Goal: Find specific page/section: Find specific page/section

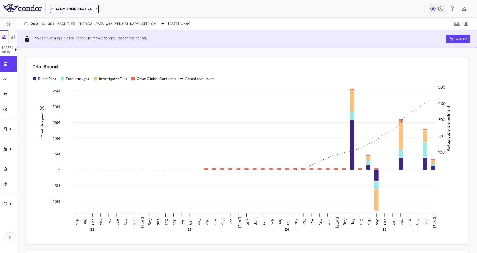
click at [80, 8] on button "Intellia Therapeutics" at bounding box center [74, 9] width 49 height 9
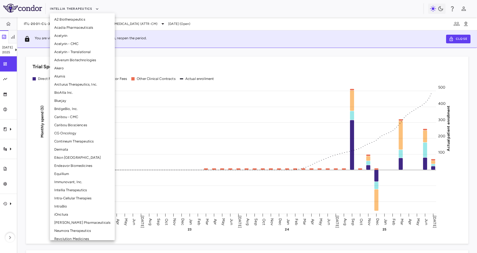
click at [86, 107] on li "BridgeBio, Inc." at bounding box center [82, 109] width 65 height 8
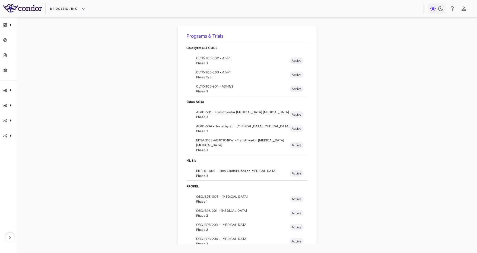
click at [123, 64] on div "Programs & Trials Calcilytix CLTX-305 CLTX-305-302 • ADH1 Phase 3 Active CLTX-3…" at bounding box center [247, 135] width 442 height 219
click at [216, 111] on span "AG10-501 • Transthyretin [MEDICAL_DATA] [MEDICAL_DATA]" at bounding box center [242, 112] width 93 height 5
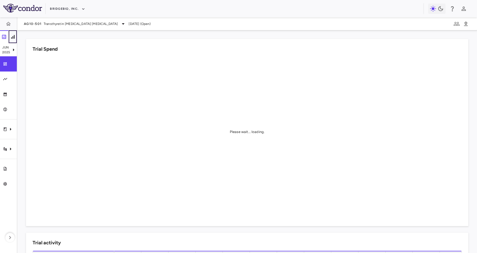
click at [11, 34] on button "button" at bounding box center [12, 36] width 9 height 13
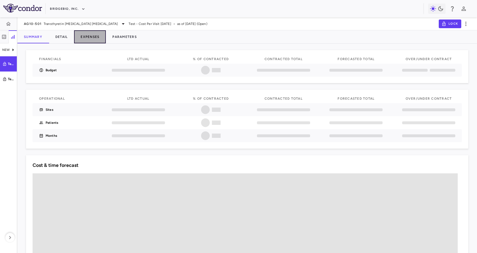
click at [91, 41] on button "Expenses" at bounding box center [90, 36] width 32 height 13
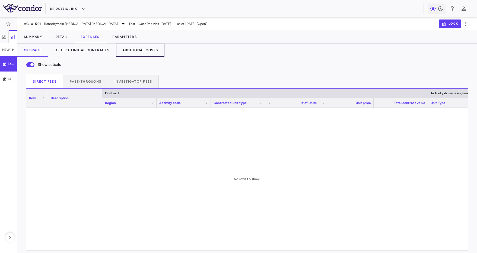
click at [155, 54] on button "Additional Costs" at bounding box center [140, 50] width 49 height 13
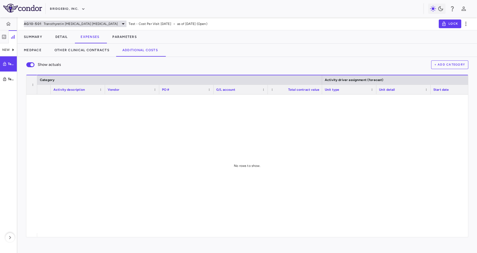
click at [48, 21] on span "Transthyretin [MEDICAL_DATA] [MEDICAL_DATA]" at bounding box center [81, 23] width 74 height 5
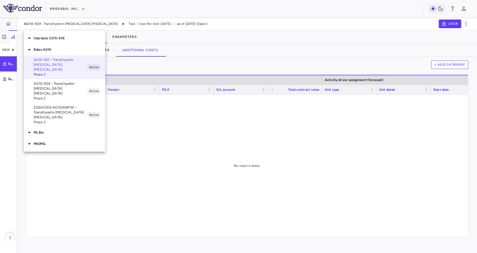
drag, startPoint x: 160, startPoint y: 142, endPoint x: 46, endPoint y: 103, distance: 120.8
click at [146, 136] on div at bounding box center [238, 126] width 477 height 253
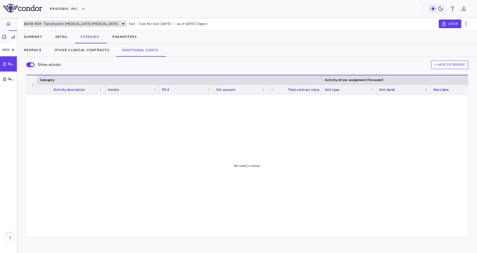
click at [84, 24] on span "Transthyretin [MEDICAL_DATA] [MEDICAL_DATA]" at bounding box center [81, 23] width 74 height 5
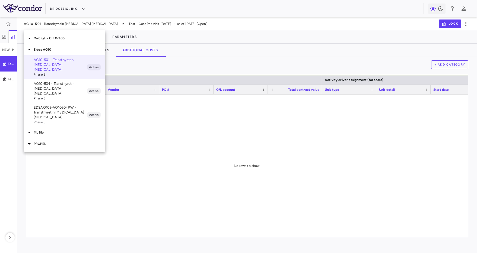
click at [75, 81] on p "AG10-504 • Transthyretin [MEDICAL_DATA] [MEDICAL_DATA]" at bounding box center [60, 88] width 53 height 15
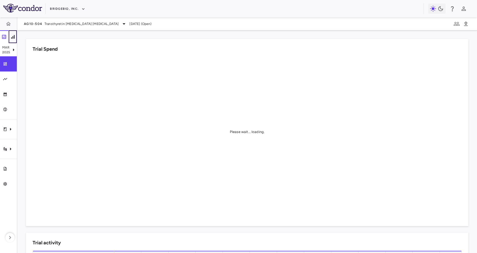
click at [14, 39] on button "button" at bounding box center [12, 36] width 9 height 13
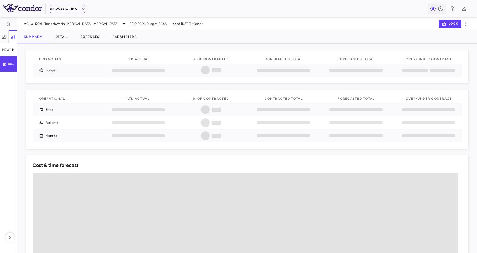
click at [59, 7] on button "BridgeBio, Inc." at bounding box center [67, 9] width 35 height 9
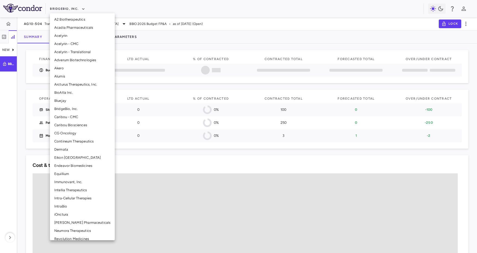
click at [165, 71] on div at bounding box center [238, 126] width 477 height 253
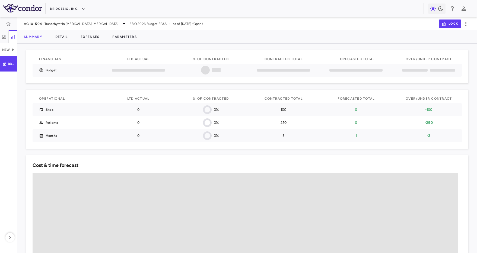
click at [55, 25] on span "Transthyretin [MEDICAL_DATA] [MEDICAL_DATA]" at bounding box center [81, 23] width 74 height 5
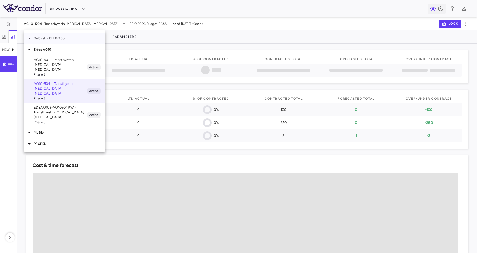
click at [76, 37] on p "Calcilytix CLTX-305" at bounding box center [70, 38] width 72 height 5
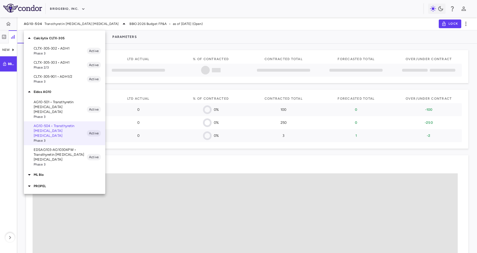
click at [72, 49] on p "CLTX-305-302 • ADH1" at bounding box center [60, 48] width 53 height 5
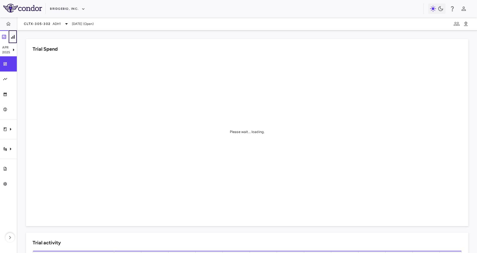
click at [14, 36] on icon "button" at bounding box center [12, 36] width 5 height 5
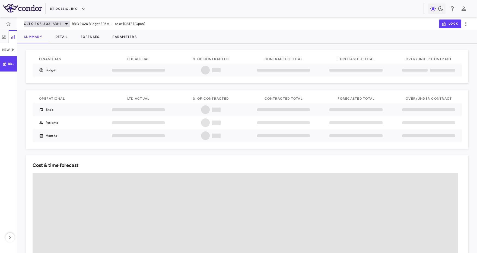
click at [52, 21] on div "CLTX-305-302 ADH1" at bounding box center [47, 24] width 46 height 7
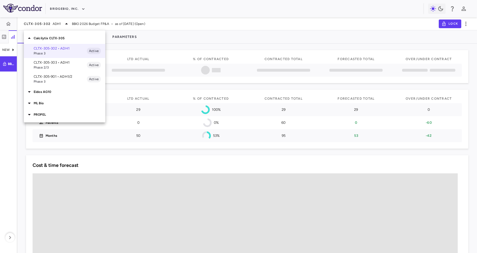
click at [74, 62] on p "CLTX-305-303 • ADH1" at bounding box center [60, 62] width 53 height 5
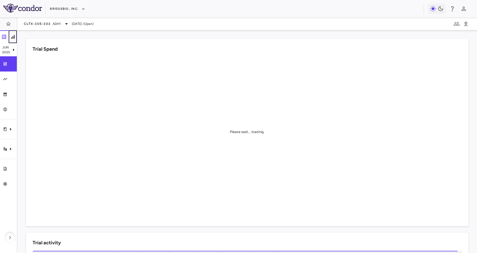
click at [14, 34] on icon "button" at bounding box center [12, 36] width 5 height 5
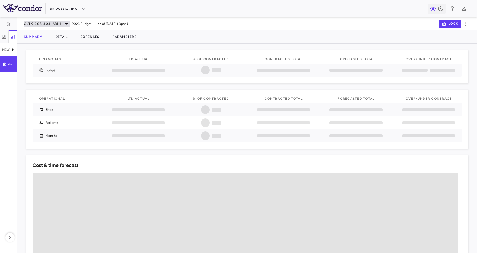
click at [49, 24] on span "CLTX-305-303" at bounding box center [37, 24] width 27 height 4
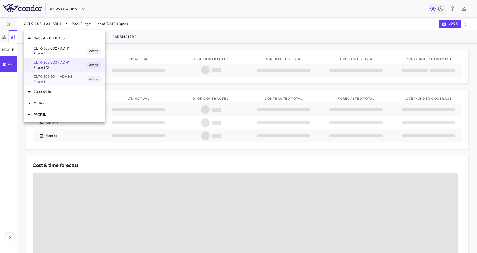
click at [61, 80] on span "Phase 3" at bounding box center [60, 81] width 53 height 5
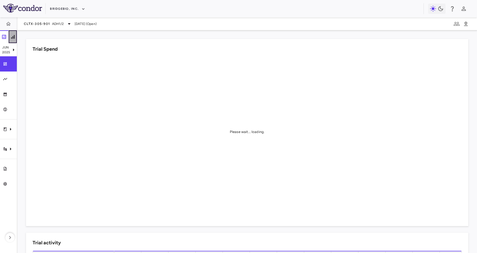
click at [13, 39] on icon "button" at bounding box center [12, 36] width 5 height 5
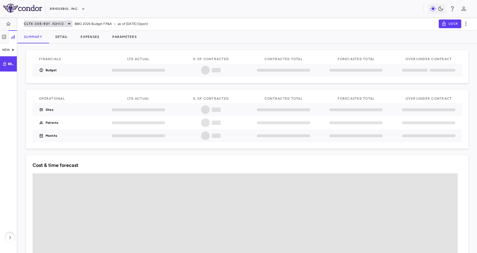
click at [56, 22] on span "ADH1/2" at bounding box center [58, 23] width 12 height 5
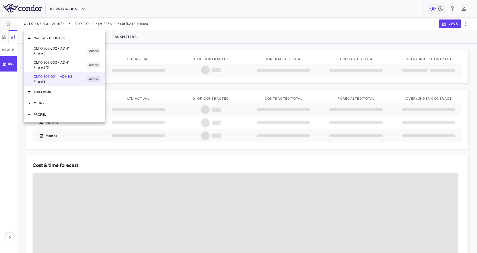
click at [54, 95] on div "Eidos AG10" at bounding box center [64, 91] width 81 height 11
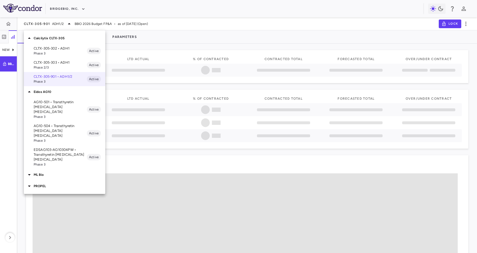
click at [65, 124] on p "AG10-504 • Transthyretin [MEDICAL_DATA] [MEDICAL_DATA]" at bounding box center [60, 131] width 53 height 15
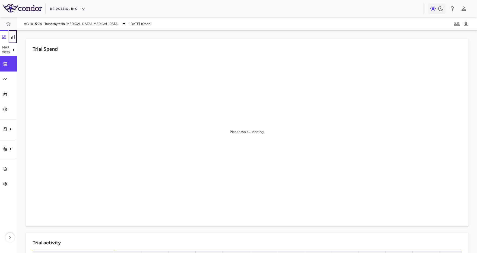
click at [13, 39] on icon "button" at bounding box center [12, 36] width 5 height 5
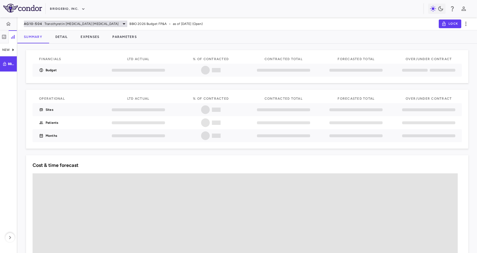
click at [36, 22] on span "AG10-504" at bounding box center [33, 24] width 18 height 4
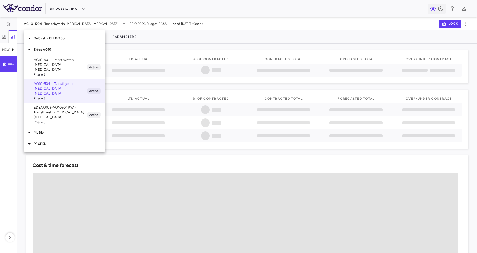
click at [51, 120] on span "Phase 3" at bounding box center [60, 122] width 53 height 5
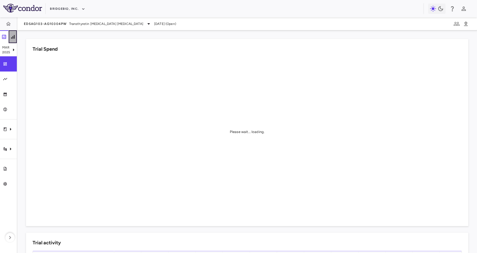
click at [12, 39] on icon "button" at bounding box center [12, 36] width 5 height 5
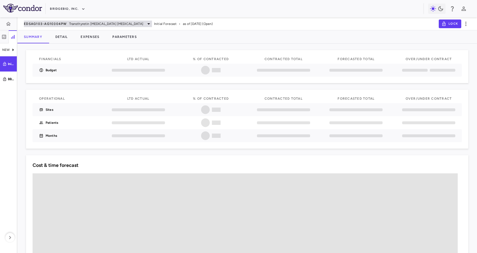
click at [76, 24] on span "Transthyretin [MEDICAL_DATA] [MEDICAL_DATA]" at bounding box center [106, 23] width 74 height 5
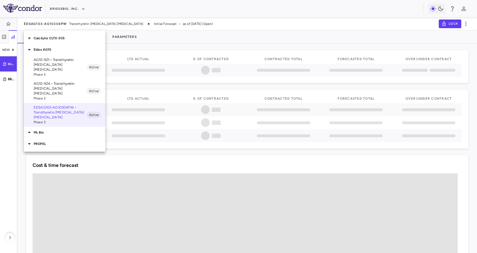
click at [40, 130] on p "ML Bio" at bounding box center [70, 132] width 72 height 5
click at [53, 138] on div "MLB-01-005 • Limb GirdleMuscular [MEDICAL_DATA] Phase 3 Active" at bounding box center [64, 150] width 81 height 24
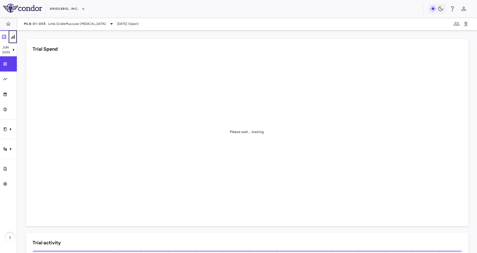
click at [16, 37] on button "button" at bounding box center [12, 36] width 9 height 13
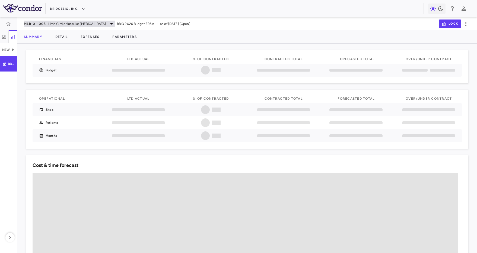
click at [62, 24] on span "Limb GirdleMuscular [MEDICAL_DATA]" at bounding box center [77, 23] width 58 height 5
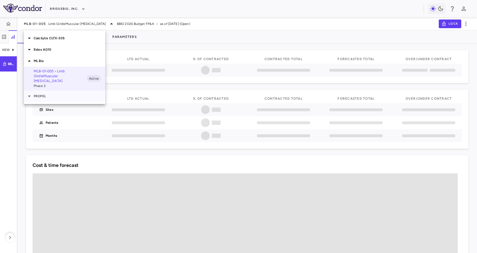
click at [49, 91] on div "PROPEL" at bounding box center [64, 96] width 81 height 11
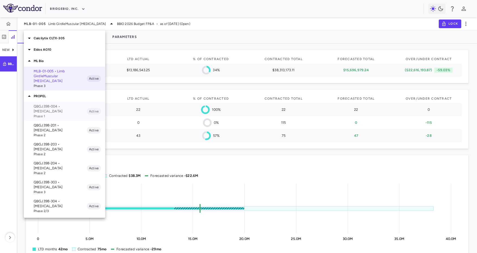
click at [48, 105] on p "QBGJ398-004 • [MEDICAL_DATA]" at bounding box center [60, 109] width 53 height 10
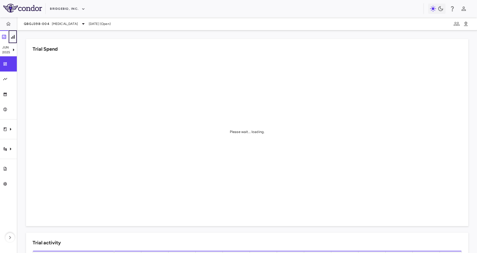
click at [15, 39] on icon "button" at bounding box center [12, 36] width 5 height 5
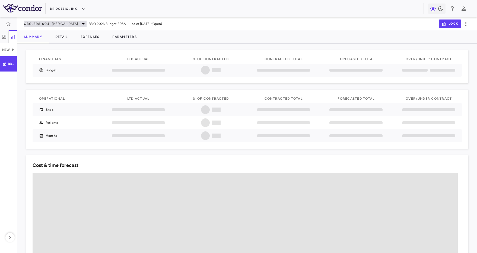
click at [66, 25] on span "[MEDICAL_DATA]" at bounding box center [65, 23] width 26 height 5
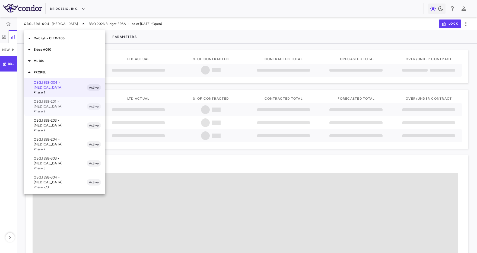
click at [66, 102] on p "QBGJ398-201 • [MEDICAL_DATA]" at bounding box center [60, 104] width 53 height 10
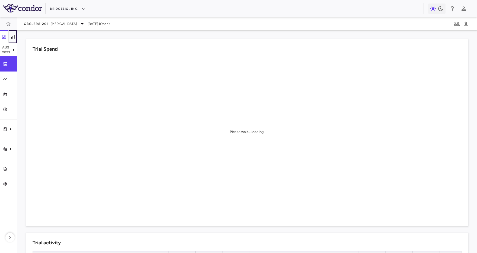
click at [14, 40] on button "button" at bounding box center [12, 36] width 9 height 13
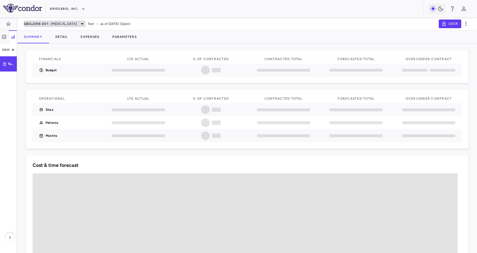
click at [53, 24] on span "[MEDICAL_DATA]" at bounding box center [64, 23] width 26 height 5
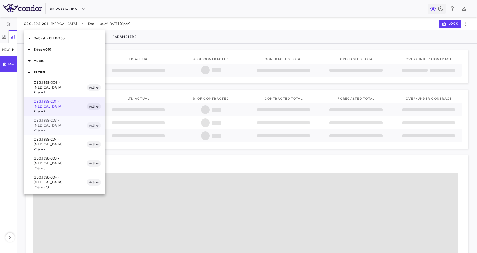
click at [57, 128] on span "Phase 2" at bounding box center [60, 130] width 53 height 5
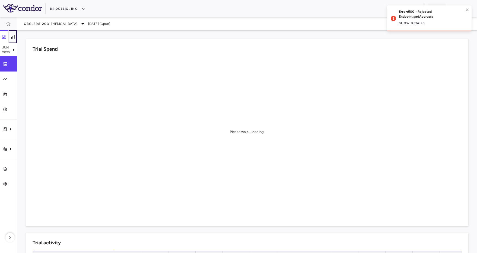
click at [13, 37] on icon "button" at bounding box center [12, 36] width 5 height 5
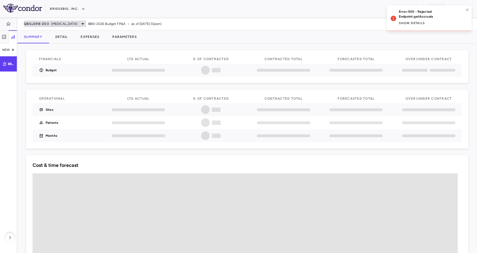
click at [42, 23] on span "QBGJ398-203" at bounding box center [36, 24] width 25 height 4
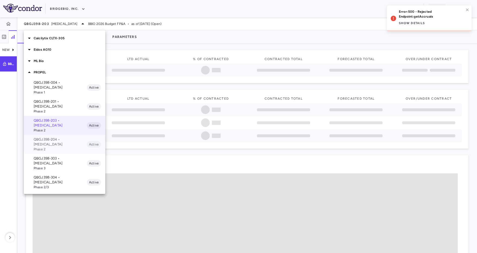
click at [70, 137] on p "QBGJ398-204 • [MEDICAL_DATA]" at bounding box center [60, 142] width 53 height 10
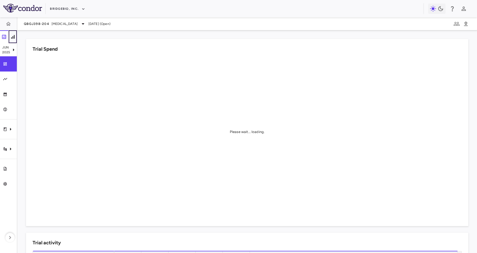
click at [16, 37] on button "button" at bounding box center [12, 36] width 9 height 13
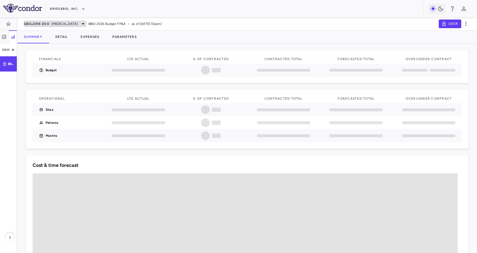
click at [62, 23] on span "[MEDICAL_DATA]" at bounding box center [65, 23] width 26 height 5
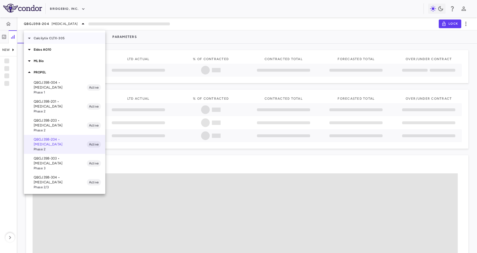
click at [46, 37] on p "Calcilytix CLTX-305" at bounding box center [70, 38] width 72 height 5
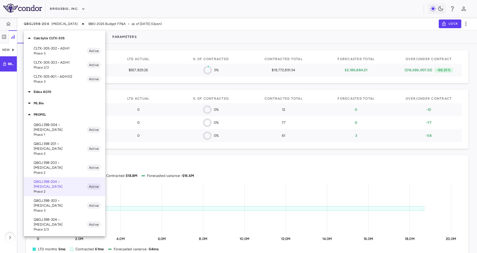
click at [193, 42] on div at bounding box center [238, 126] width 477 height 253
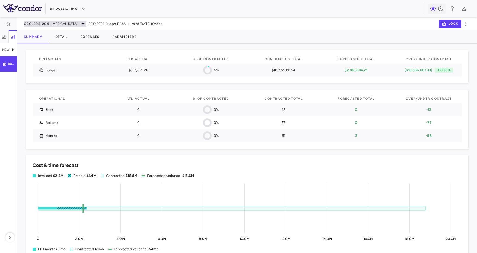
click at [60, 21] on span "[MEDICAL_DATA]" at bounding box center [65, 23] width 26 height 5
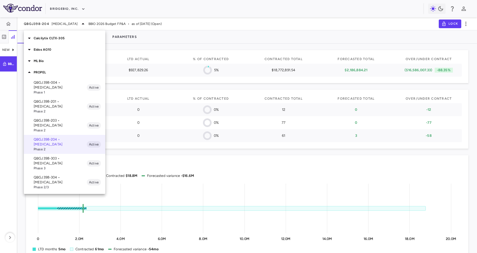
click at [97, 39] on p "Calcilytix CLTX-305" at bounding box center [70, 38] width 72 height 5
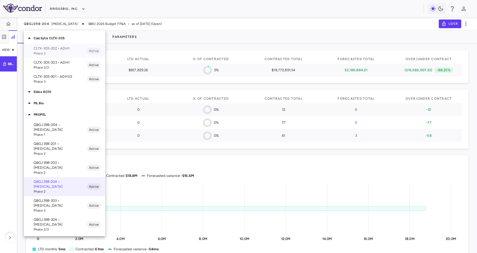
click at [55, 54] on span "Phase 3" at bounding box center [60, 53] width 53 height 5
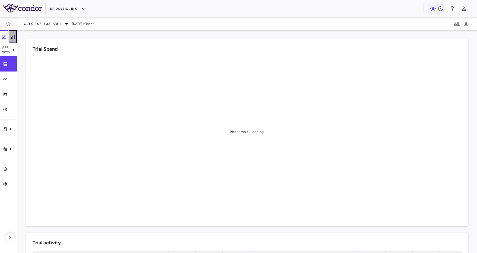
click at [9, 33] on button "button" at bounding box center [12, 36] width 9 height 13
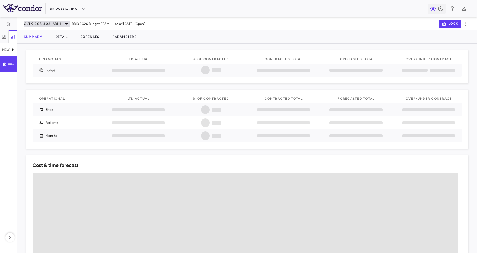
click at [37, 23] on span "CLTX-305-302" at bounding box center [37, 24] width 27 height 4
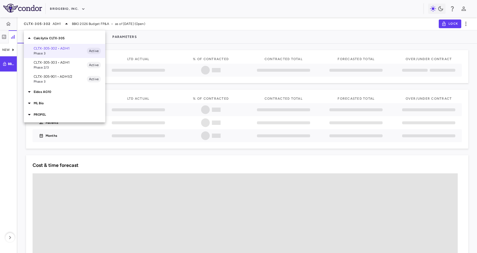
click at [51, 65] on span "Phase 2/3" at bounding box center [60, 67] width 53 height 5
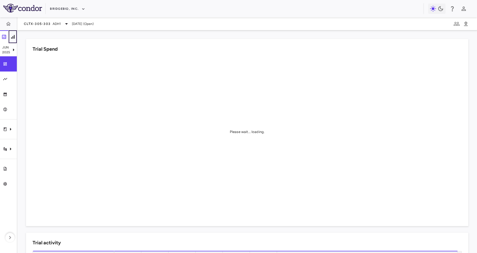
click at [13, 36] on icon "button" at bounding box center [12, 37] width 3 height 4
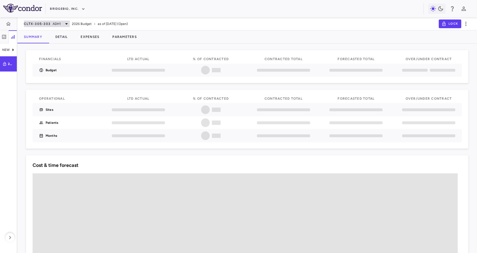
click at [56, 25] on span "ADH1" at bounding box center [57, 23] width 8 height 5
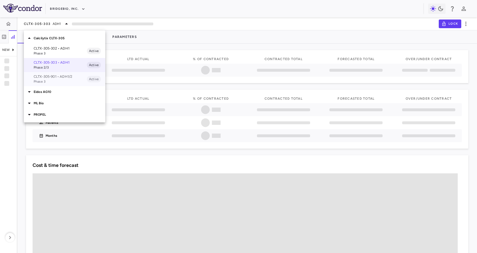
click at [48, 79] on p "CLTX-305-901 • ADH1/2" at bounding box center [60, 76] width 53 height 5
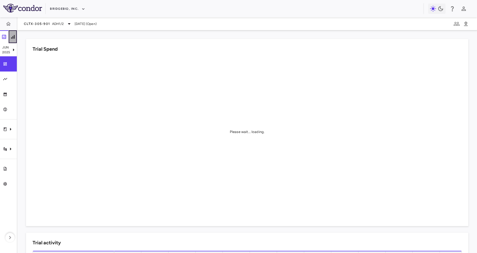
click at [14, 38] on icon "button" at bounding box center [12, 36] width 5 height 5
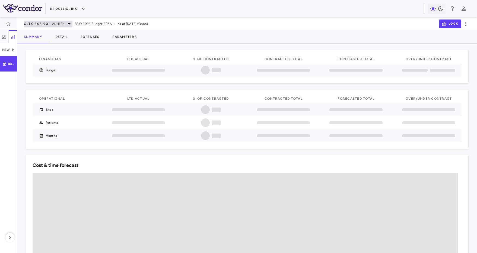
click at [50, 23] on div "CLTX-305-901 ADH1/2" at bounding box center [48, 24] width 49 height 7
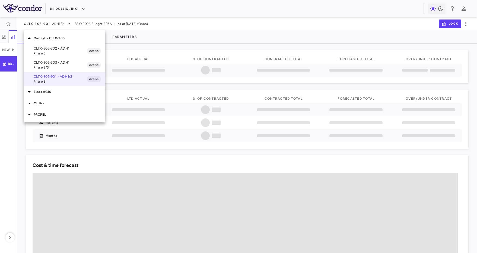
click at [57, 90] on p "Eidos AG10" at bounding box center [70, 91] width 72 height 5
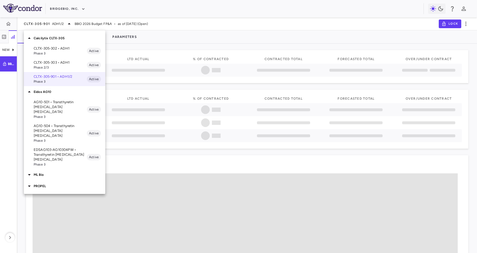
click at [45, 103] on p "AG10-501 • Transthyretin [MEDICAL_DATA] [MEDICAL_DATA]" at bounding box center [60, 107] width 53 height 15
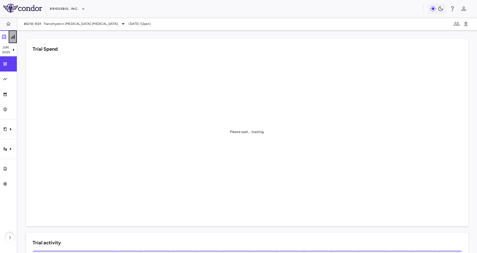
click at [8, 37] on button "button" at bounding box center [12, 36] width 9 height 13
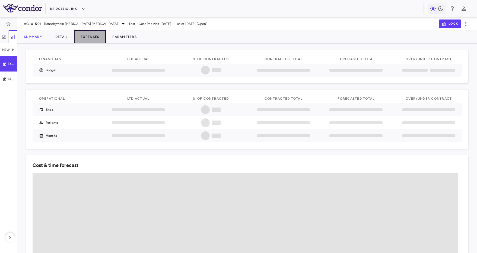
click at [86, 34] on button "Expenses" at bounding box center [90, 36] width 32 height 13
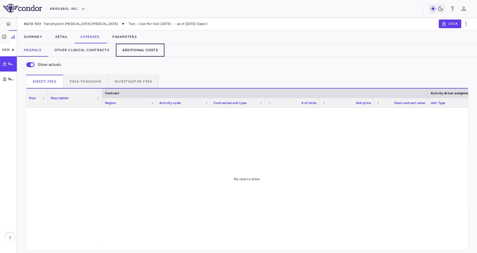
click at [132, 52] on button "Additional Costs" at bounding box center [140, 50] width 49 height 13
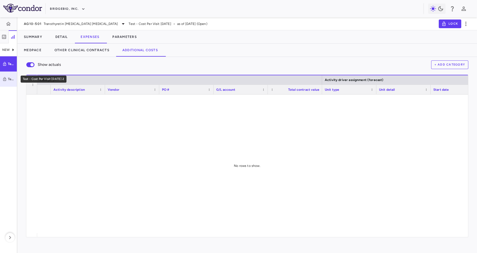
click at [10, 77] on div "Test - Cost Per Visit Mar2025 2" at bounding box center [11, 79] width 7 height 5
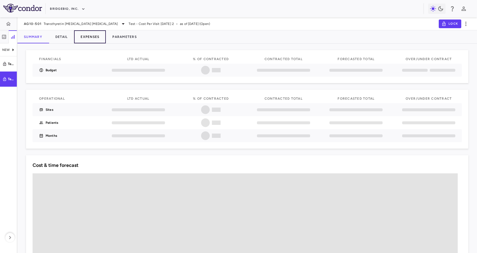
click at [90, 39] on button "Expenses" at bounding box center [90, 36] width 32 height 13
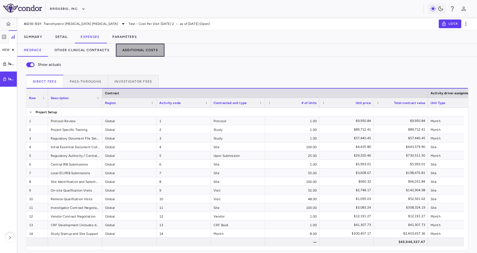
click at [126, 46] on button "Additional Costs" at bounding box center [140, 50] width 49 height 13
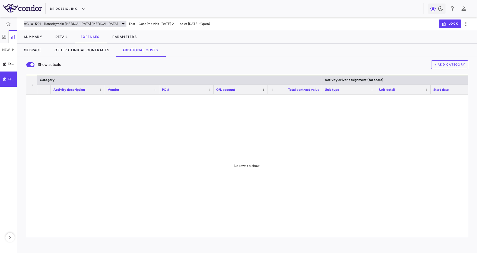
click at [43, 26] on div "AG10-501 Transthyretin [MEDICAL_DATA] [MEDICAL_DATA]" at bounding box center [75, 24] width 102 height 7
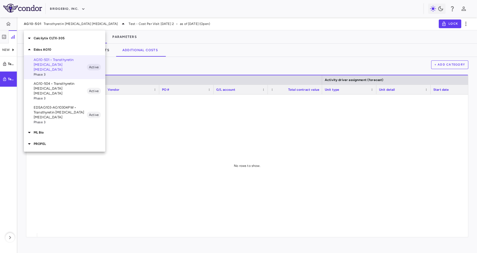
click at [55, 85] on p "AG10-504 • Transthyretin [MEDICAL_DATA] [MEDICAL_DATA]" at bounding box center [60, 88] width 53 height 15
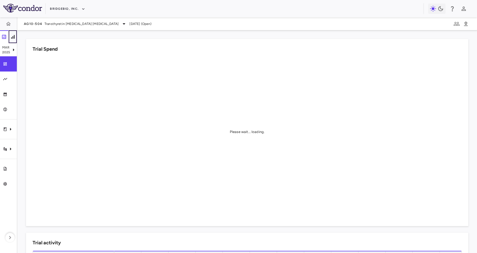
click at [13, 36] on icon "button" at bounding box center [12, 36] width 5 height 5
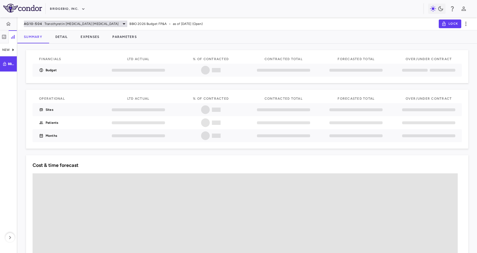
click at [61, 24] on span "Transthyretin [MEDICAL_DATA] [MEDICAL_DATA]" at bounding box center [81, 23] width 74 height 5
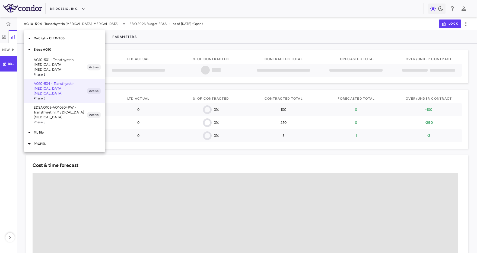
click at [70, 105] on p "EDSAG103-AG10304PW • Transthyretin [MEDICAL_DATA] [MEDICAL_DATA]" at bounding box center [60, 112] width 53 height 15
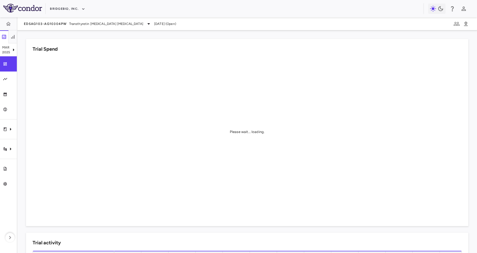
click at [17, 39] on div "Trial Spend Please wait... loading. Trial activity Drag here to set row groups …" at bounding box center [246, 141] width 459 height 223
click at [14, 39] on icon "button" at bounding box center [12, 36] width 5 height 5
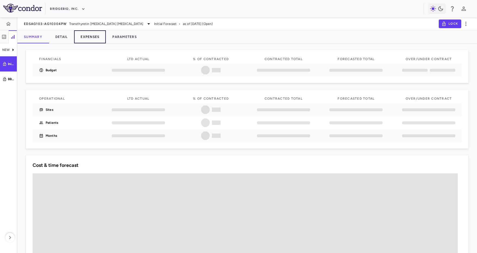
click at [90, 34] on button "Expenses" at bounding box center [90, 36] width 32 height 13
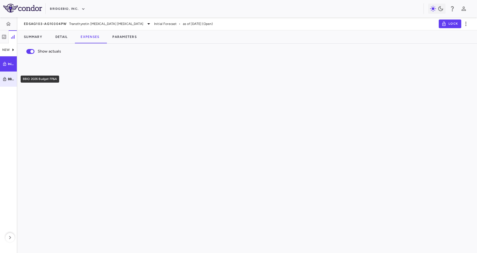
click at [15, 77] on link "BBIO 2026 Budget FP&A" at bounding box center [8, 79] width 17 height 15
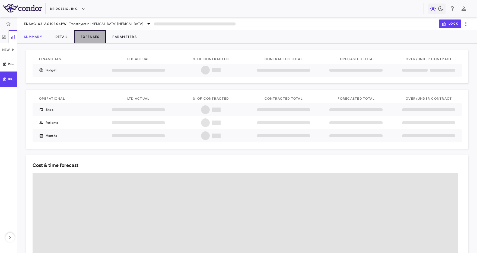
click at [89, 40] on button "Expenses" at bounding box center [90, 36] width 32 height 13
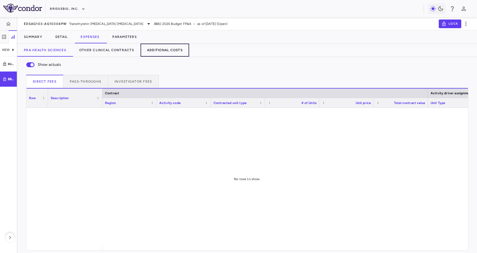
click at [165, 50] on button "Additional Costs" at bounding box center [164, 50] width 49 height 13
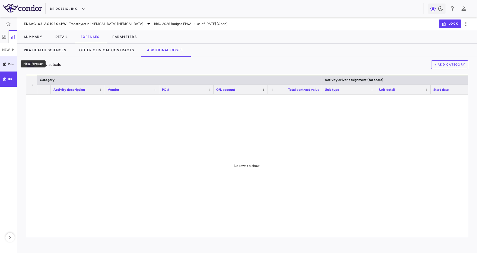
click at [10, 62] on div "Initial Forecast" at bounding box center [11, 64] width 7 height 5
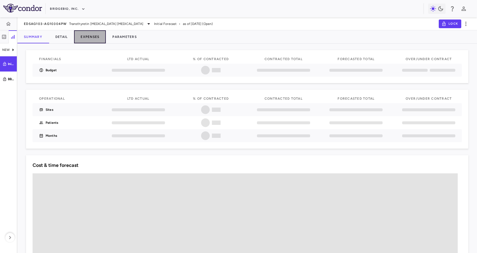
click at [93, 35] on button "Expenses" at bounding box center [90, 36] width 32 height 13
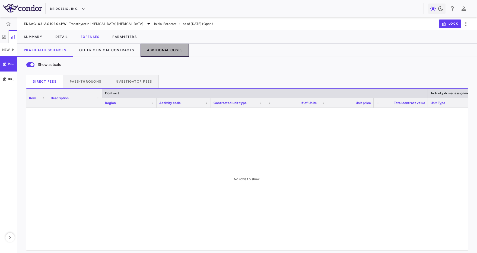
click at [159, 49] on button "Additional Costs" at bounding box center [164, 50] width 49 height 13
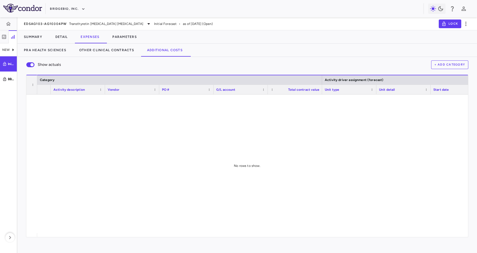
click at [254, 49] on div "PRA Health Sciences Other Clinical Contracts Additional Costs" at bounding box center [246, 50] width 459 height 13
click at [308, 46] on div "PRA Health Sciences Other Clinical Contracts Additional Costs" at bounding box center [246, 50] width 459 height 13
click at [54, 24] on span "EDSAG103-AG10304PW" at bounding box center [45, 24] width 43 height 4
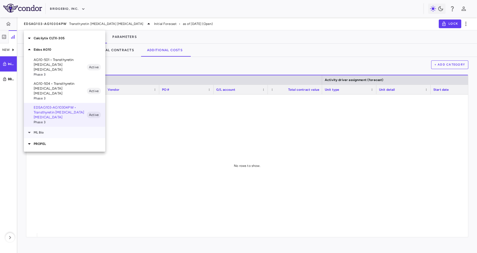
click at [56, 130] on p "ML Bio" at bounding box center [70, 132] width 72 height 5
click at [47, 140] on p "MLB-01-005 • Limb GirdleMuscular [MEDICAL_DATA]" at bounding box center [60, 147] width 53 height 15
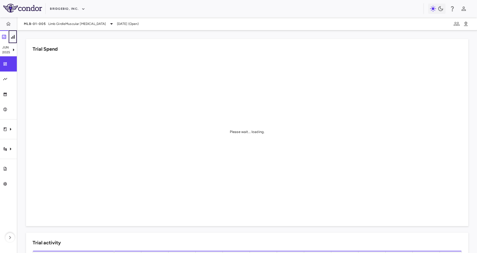
click at [14, 36] on icon "button" at bounding box center [12, 37] width 3 height 4
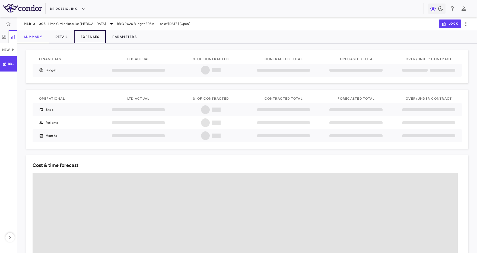
click at [97, 36] on button "Expenses" at bounding box center [90, 36] width 32 height 13
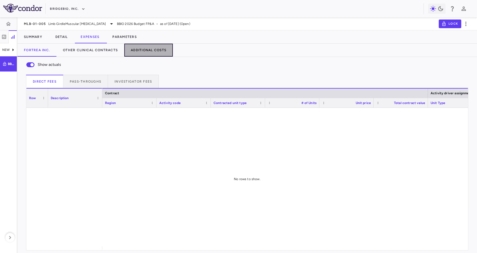
click at [148, 49] on button "Additional Costs" at bounding box center [148, 50] width 49 height 13
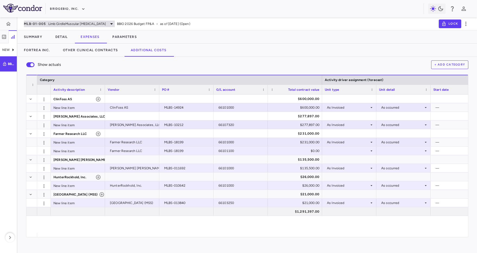
click at [47, 24] on div "MLB-01-005 Limb GirdleMuscular [MEDICAL_DATA]" at bounding box center [69, 24] width 91 height 7
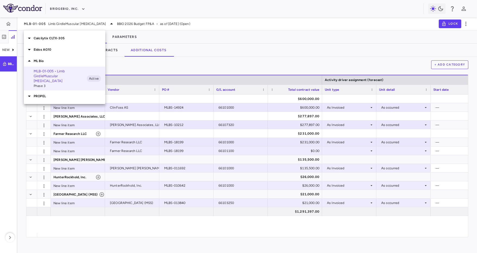
click at [44, 94] on p "PROPEL" at bounding box center [70, 96] width 72 height 5
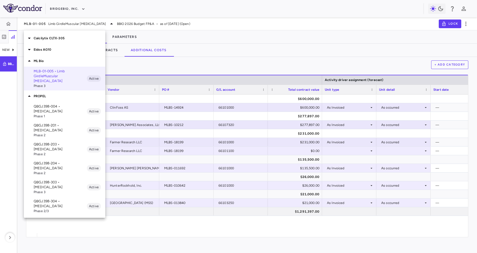
click at [44, 104] on p "QBGJ398-004 • [MEDICAL_DATA]" at bounding box center [60, 109] width 53 height 10
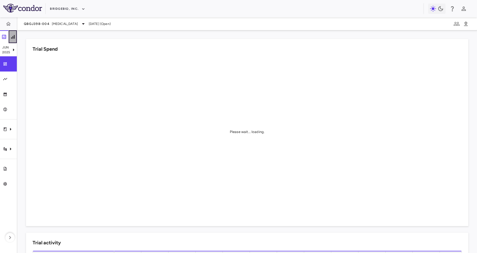
click at [13, 36] on icon "button" at bounding box center [12, 37] width 3 height 4
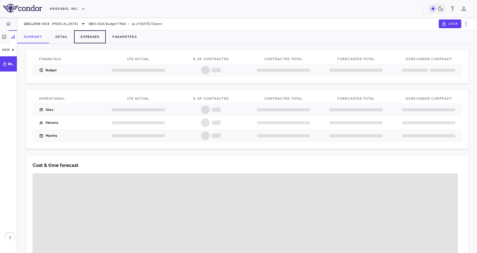
click at [89, 37] on button "Expenses" at bounding box center [90, 36] width 32 height 13
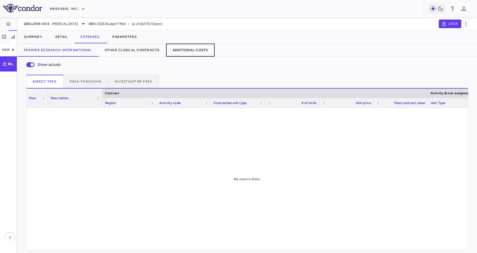
click at [185, 48] on button "Additional Costs" at bounding box center [190, 50] width 49 height 13
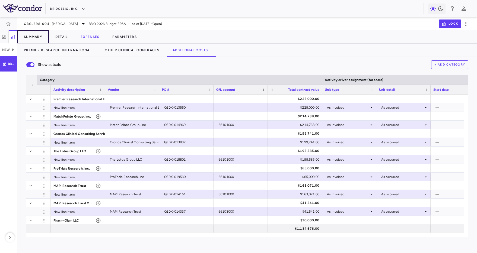
click at [34, 37] on button "Summary" at bounding box center [32, 36] width 31 height 13
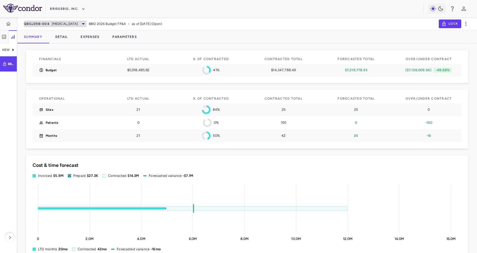
click at [40, 24] on span "QBGJ398-004" at bounding box center [37, 24] width 26 height 4
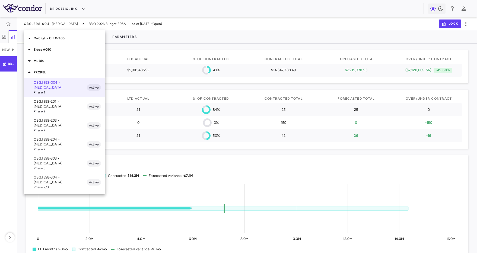
click at [41, 100] on p "QBGJ398-201 • [MEDICAL_DATA]" at bounding box center [60, 104] width 53 height 10
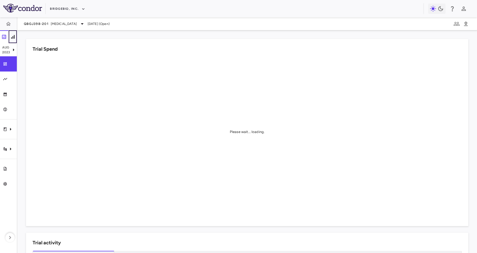
click at [14, 36] on icon "button" at bounding box center [12, 37] width 3 height 4
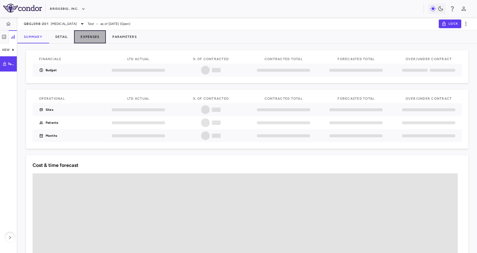
click at [94, 35] on button "Expenses" at bounding box center [90, 36] width 32 height 13
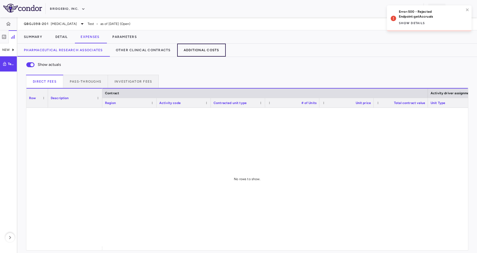
click at [205, 50] on button "Additional Costs" at bounding box center [201, 50] width 49 height 13
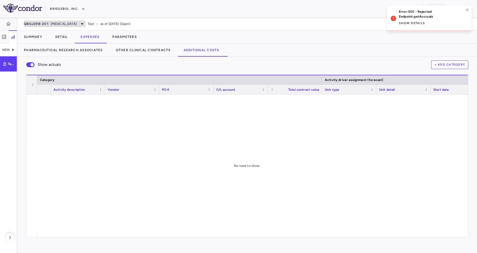
click at [53, 25] on span "[MEDICAL_DATA]" at bounding box center [64, 23] width 26 height 5
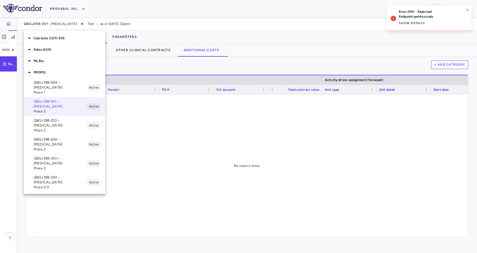
click at [41, 118] on p "QBGJ398-203 • [MEDICAL_DATA]" at bounding box center [60, 123] width 53 height 10
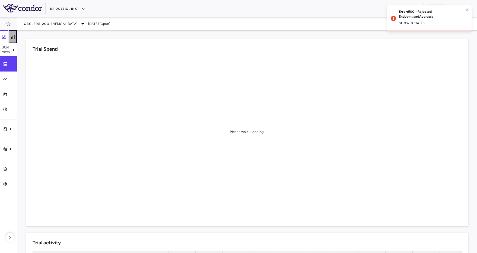
click at [13, 34] on icon "button" at bounding box center [12, 36] width 5 height 5
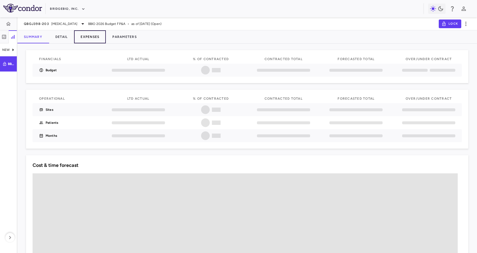
click at [94, 38] on button "Expenses" at bounding box center [90, 36] width 32 height 13
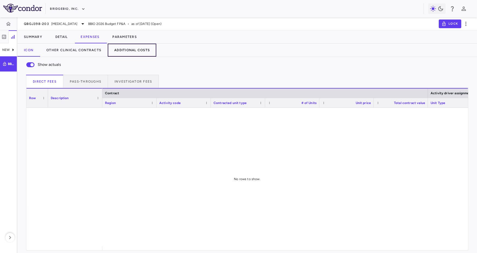
click at [138, 52] on button "Additional Costs" at bounding box center [132, 50] width 49 height 13
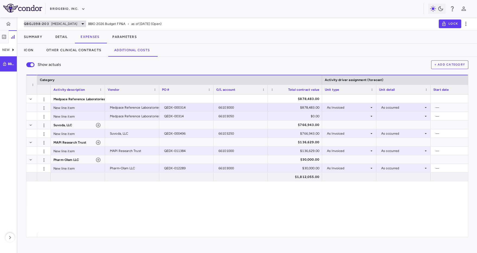
click at [44, 25] on span "QBGJ398-203" at bounding box center [36, 24] width 25 height 4
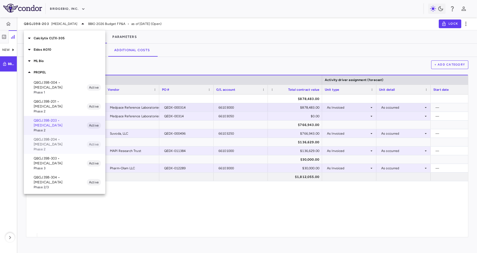
click at [71, 147] on span "Phase 2" at bounding box center [60, 149] width 53 height 5
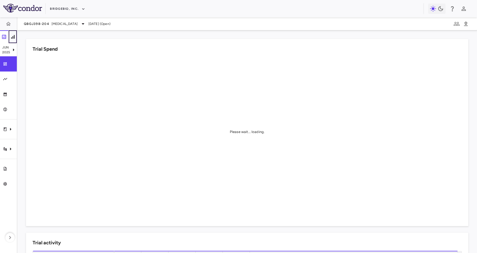
click at [15, 35] on icon "button" at bounding box center [12, 36] width 5 height 5
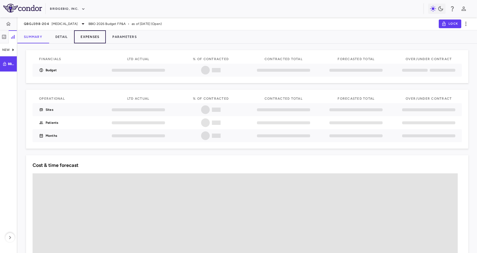
click at [86, 37] on button "Expenses" at bounding box center [90, 36] width 32 height 13
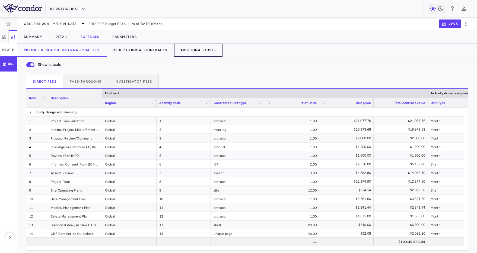
click at [189, 46] on button "Additional Costs" at bounding box center [198, 50] width 49 height 13
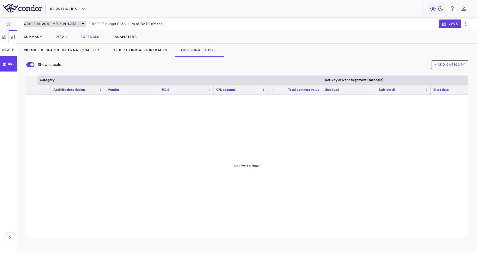
click at [59, 23] on span "[MEDICAL_DATA]" at bounding box center [65, 23] width 26 height 5
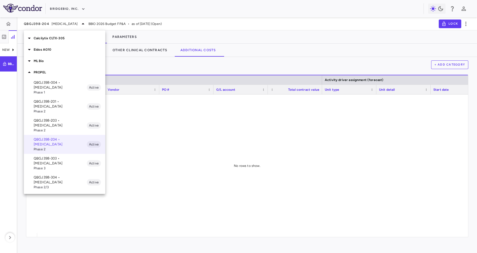
click at [75, 156] on p "QBGJ398-303 • [MEDICAL_DATA]" at bounding box center [60, 161] width 53 height 10
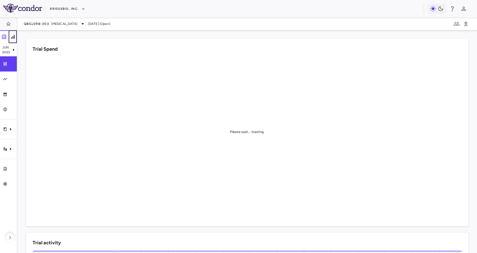
click at [14, 37] on icon "button" at bounding box center [12, 36] width 5 height 5
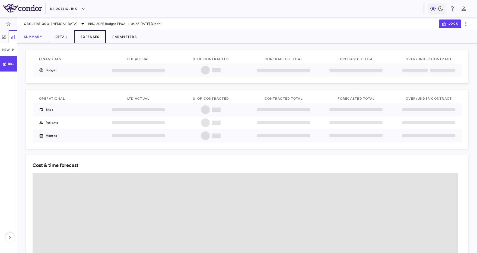
click at [89, 35] on button "Expenses" at bounding box center [90, 36] width 32 height 13
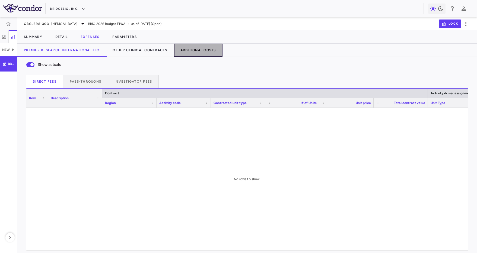
click at [201, 47] on button "Additional Costs" at bounding box center [198, 50] width 49 height 13
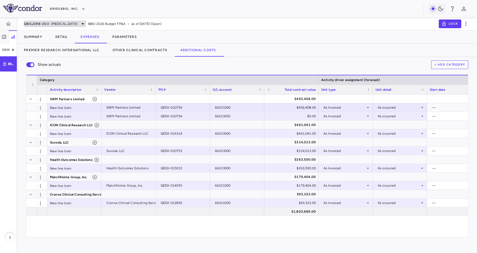
click at [46, 24] on span "QBGJ398-303" at bounding box center [36, 24] width 25 height 4
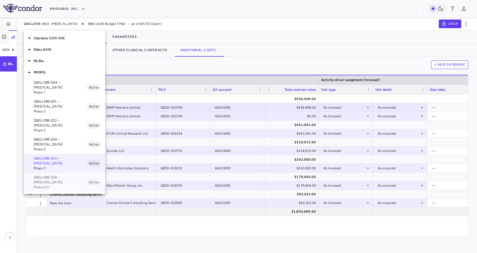
click at [60, 185] on span "Phase 2/3" at bounding box center [60, 187] width 53 height 5
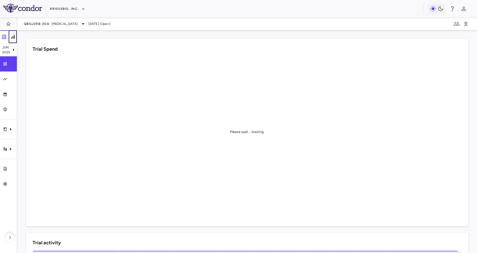
click at [11, 34] on icon "button" at bounding box center [12, 36] width 5 height 5
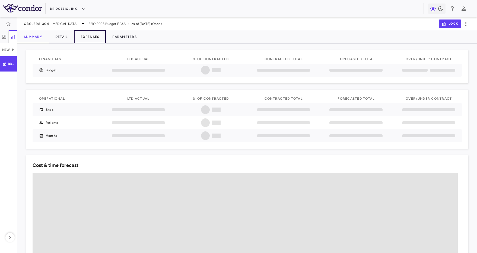
click at [97, 35] on button "Expenses" at bounding box center [90, 36] width 32 height 13
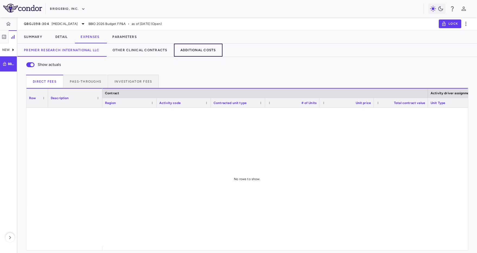
click at [205, 49] on button "Additional Costs" at bounding box center [198, 50] width 49 height 13
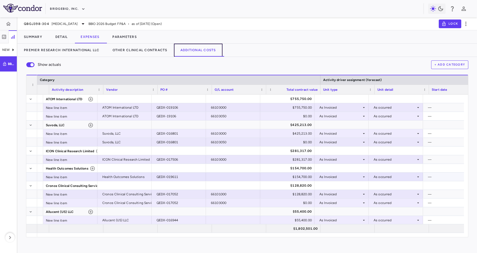
scroll to position [0, 8]
